Goal: Task Accomplishment & Management: Complete application form

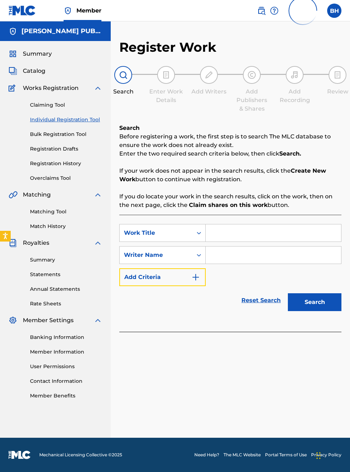
click at [169, 285] on button "Add Criteria" at bounding box center [162, 277] width 86 height 18
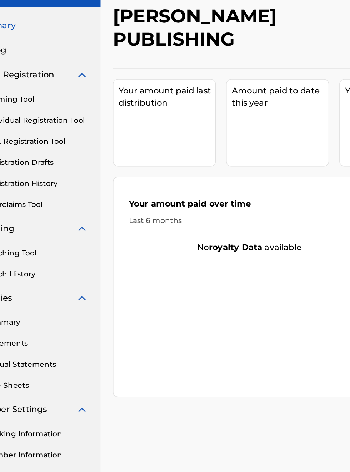
click at [342, 141] on link "Register Works" at bounding box center [329, 142] width 55 height 11
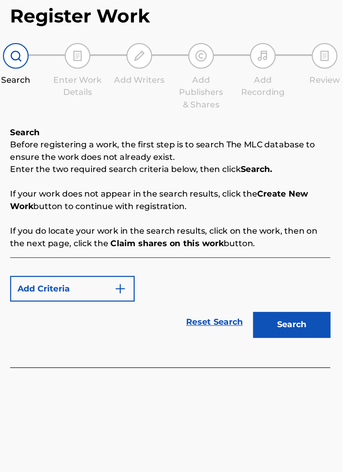
click at [269, 153] on p "Enter the two required search criteria below, then click Search." at bounding box center [230, 154] width 222 height 9
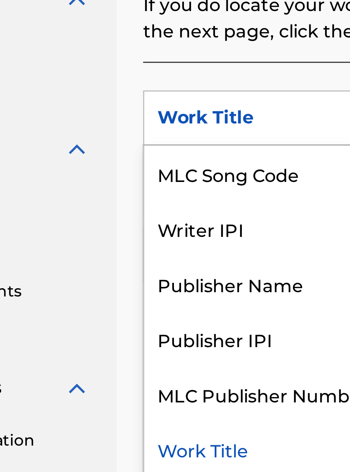
scroll to position [195, 73]
click at [154, 306] on div "Publisher IPI" at bounding box center [163, 305] width 86 height 18
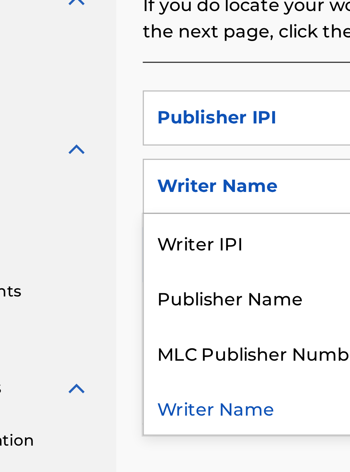
click at [169, 292] on div "Publisher Name" at bounding box center [163, 291] width 86 height 18
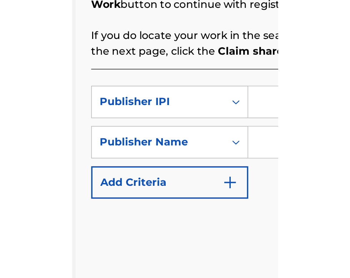
scroll to position [168, 153]
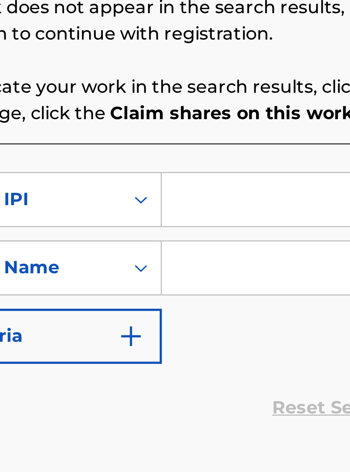
click at [226, 232] on input "Search Form" at bounding box center [273, 233] width 135 height 17
type input "00340604990"
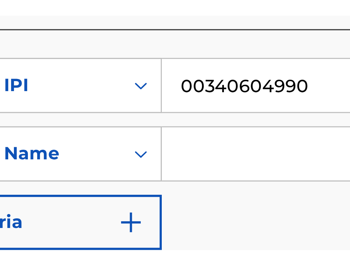
scroll to position [40, 0]
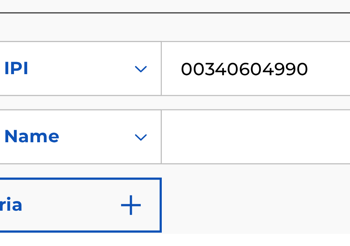
click at [229, 214] on input "Search Form" at bounding box center [273, 214] width 135 height 17
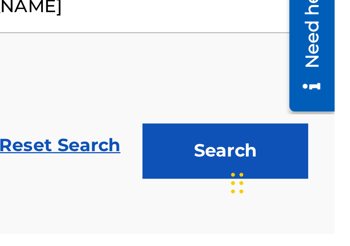
scroll to position [170, 242]
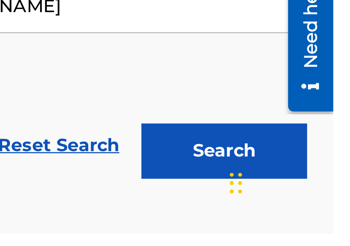
type input "[PERSON_NAME]"
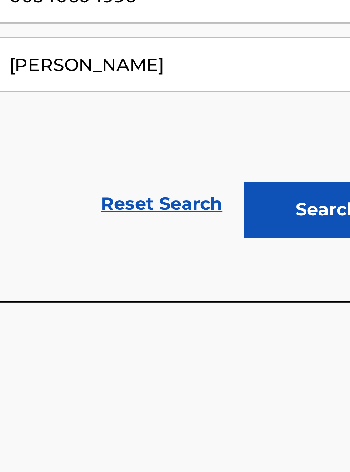
scroll to position [234, 208]
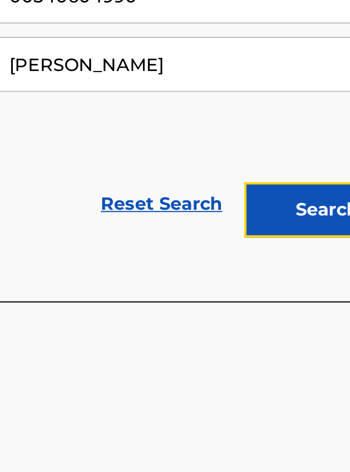
click at [312, 304] on button "Search" at bounding box center [315, 302] width 54 height 18
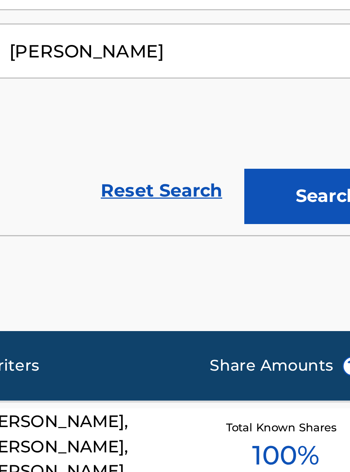
scroll to position [0, 0]
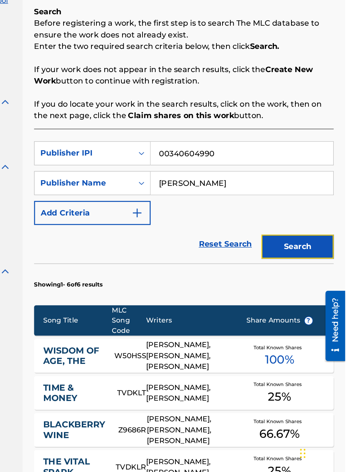
click at [322, 303] on button "Search" at bounding box center [315, 302] width 54 height 18
